Goal: Transaction & Acquisition: Purchase product/service

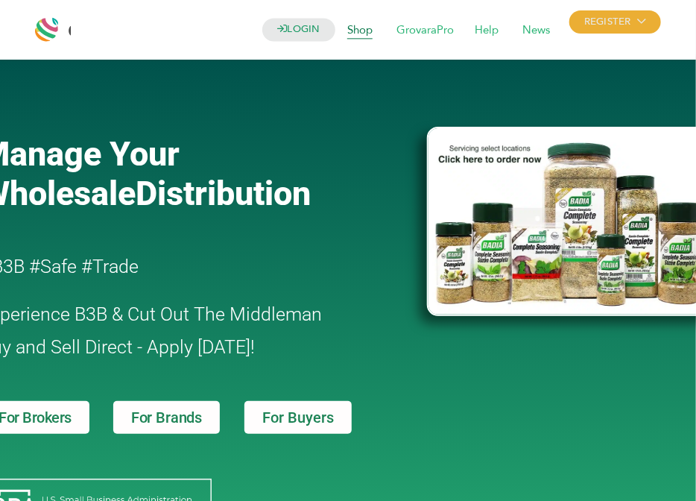
click at [369, 27] on span "Shop" at bounding box center [360, 30] width 46 height 28
click at [520, 177] on img at bounding box center [571, 221] width 288 height 189
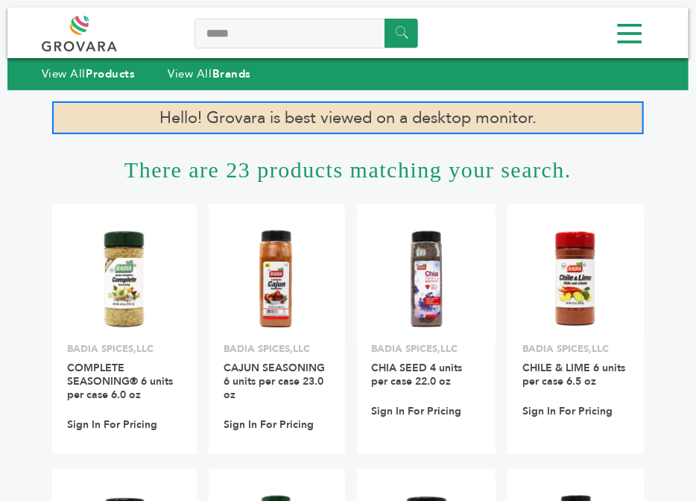
click at [196, 159] on h1 "There are 23 products matching your search." at bounding box center [348, 169] width 592 height 70
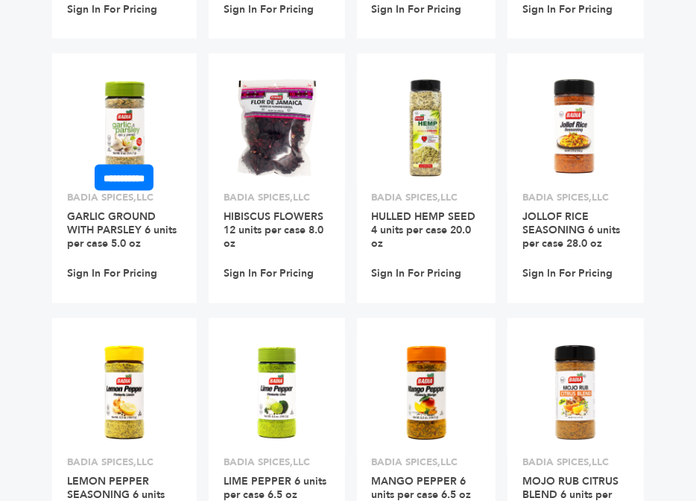
scroll to position [680, 0]
